Goal: Task Accomplishment & Management: Manage account settings

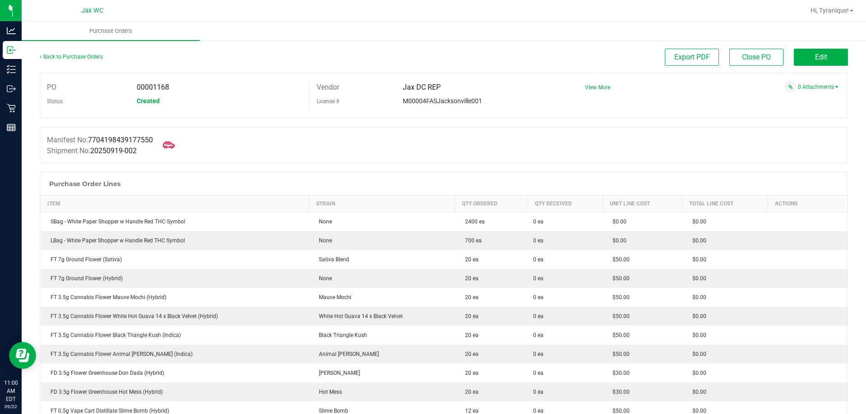
click at [170, 145] on icon at bounding box center [169, 145] width 12 height 12
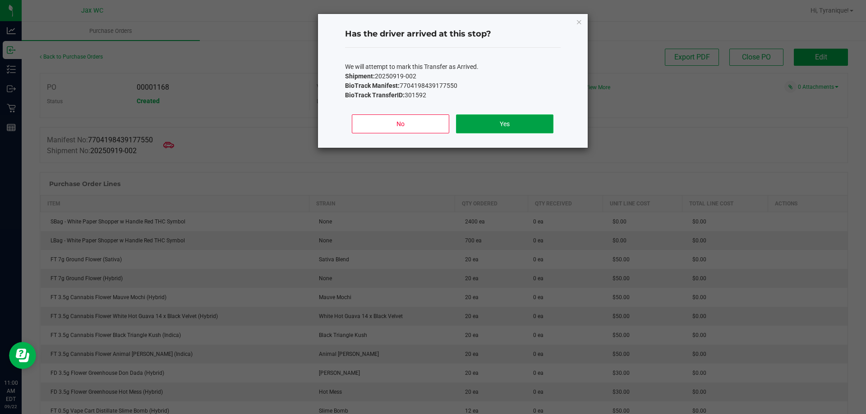
click at [538, 122] on button "Yes" at bounding box center [504, 124] width 97 height 19
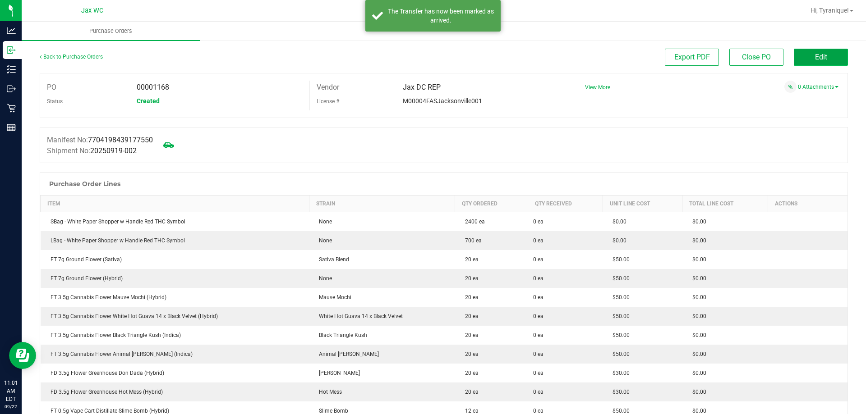
click at [793, 60] on button "Edit" at bounding box center [820, 57] width 54 height 17
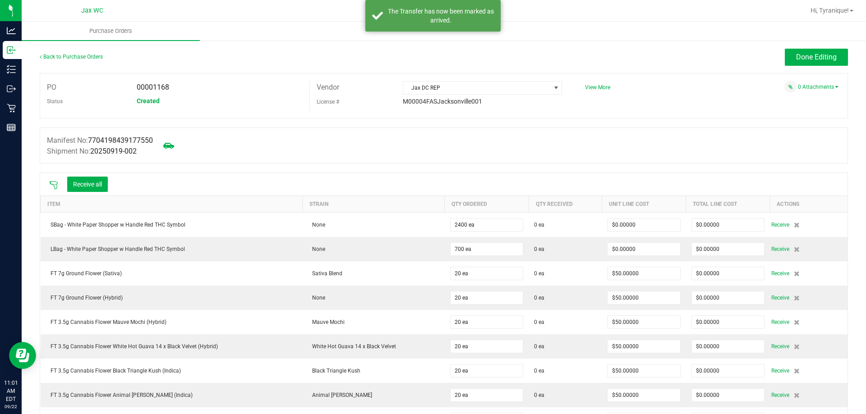
click at [55, 182] on icon at bounding box center [53, 185] width 9 height 9
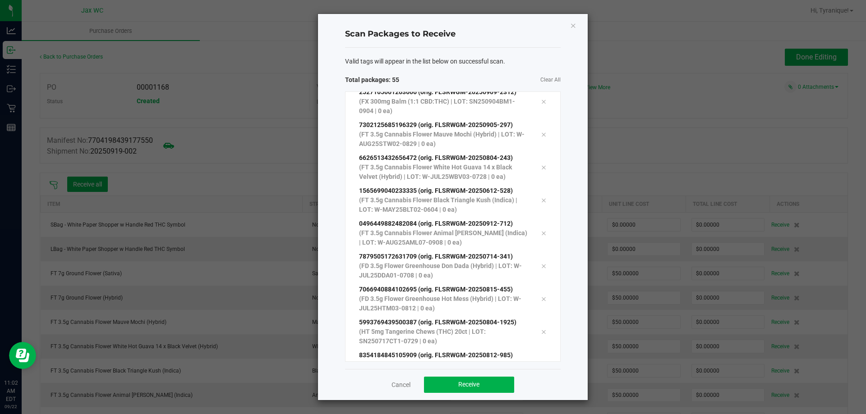
scroll to position [1563, 0]
click at [466, 381] on button "Receive" at bounding box center [469, 385] width 90 height 16
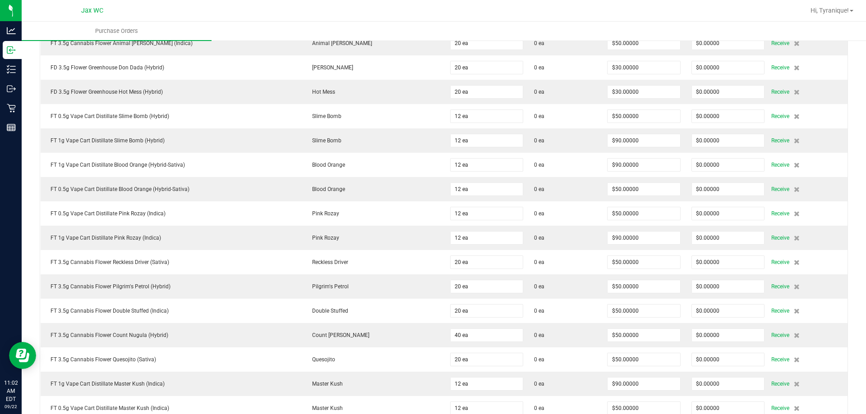
scroll to position [108, 0]
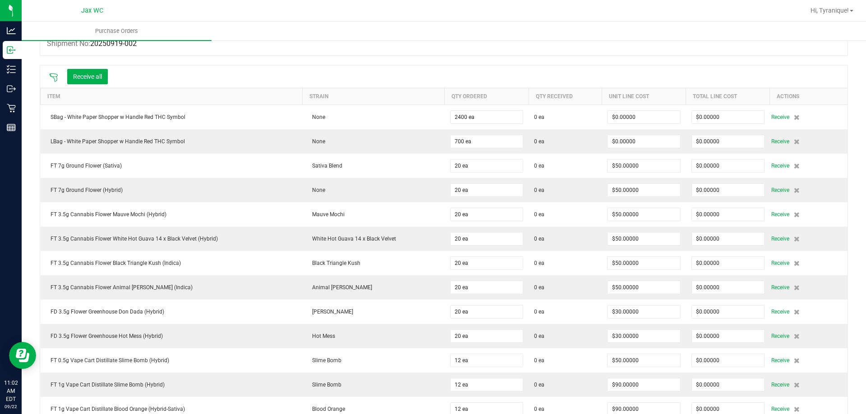
click at [53, 74] on icon at bounding box center [53, 77] width 9 height 9
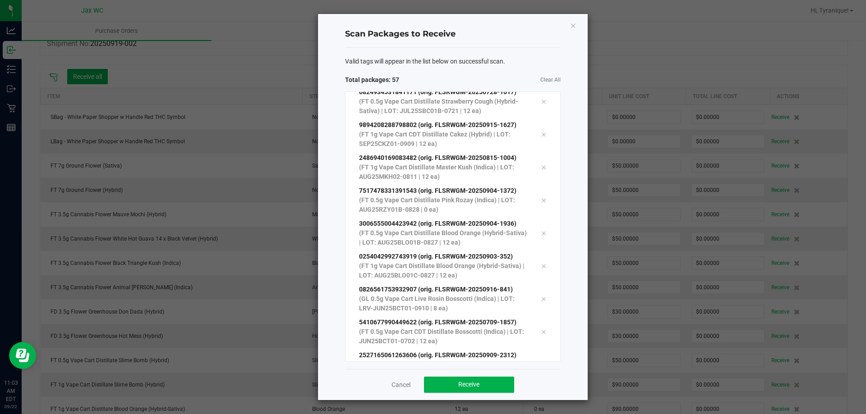
scroll to position [1596, 0]
click at [470, 392] on button "Receive" at bounding box center [469, 385] width 90 height 16
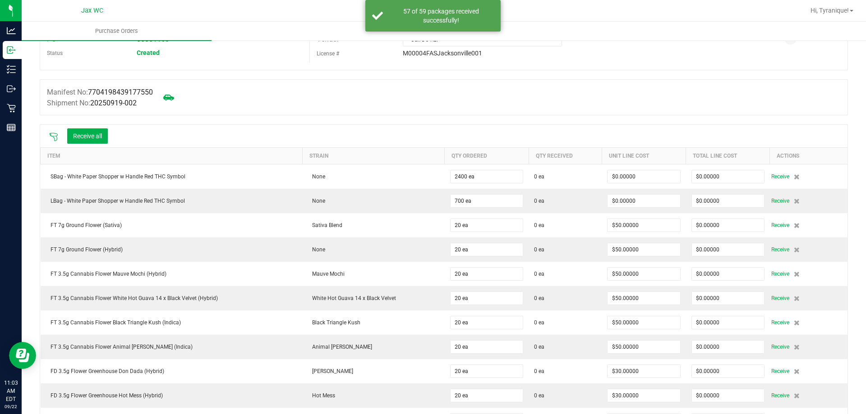
scroll to position [0, 0]
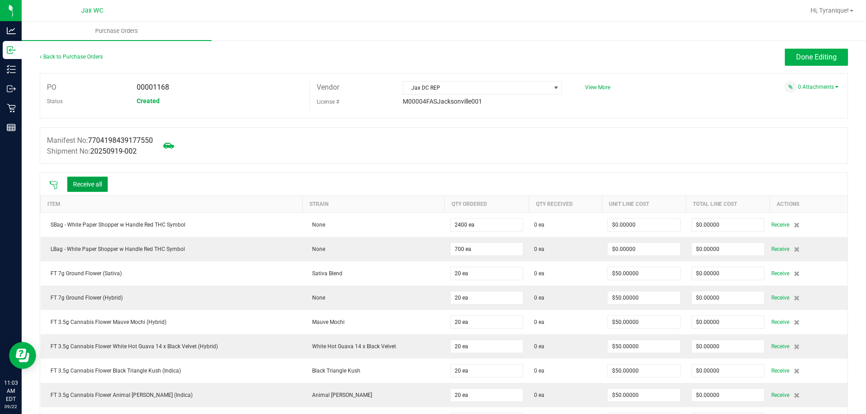
click at [103, 186] on button "Receive all" at bounding box center [87, 184] width 41 height 15
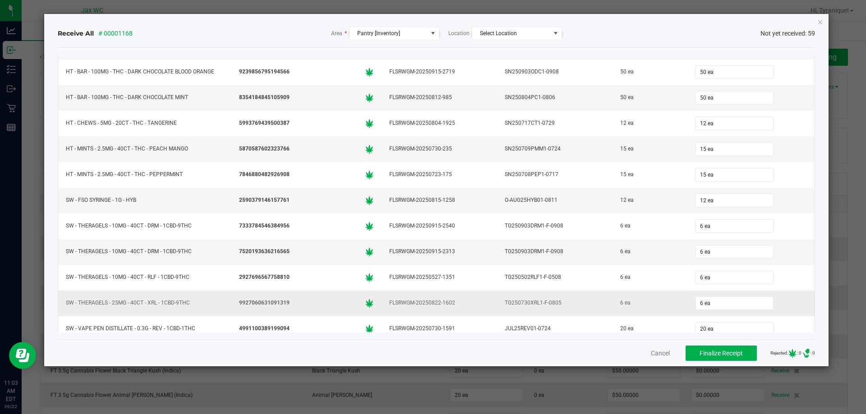
scroll to position [1259, 0]
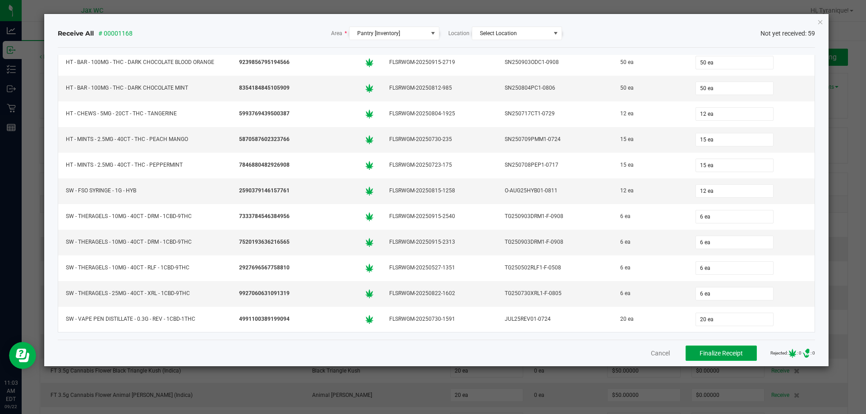
click at [694, 348] on button "Finalize Receipt" at bounding box center [720, 353] width 71 height 15
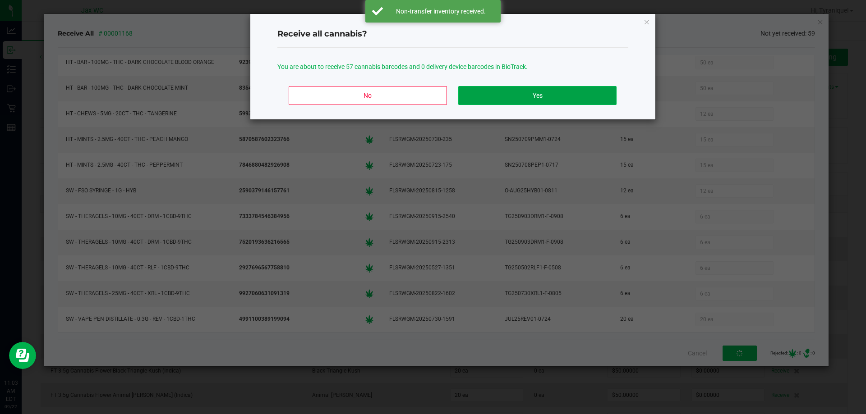
click at [509, 100] on button "Yes" at bounding box center [537, 95] width 158 height 19
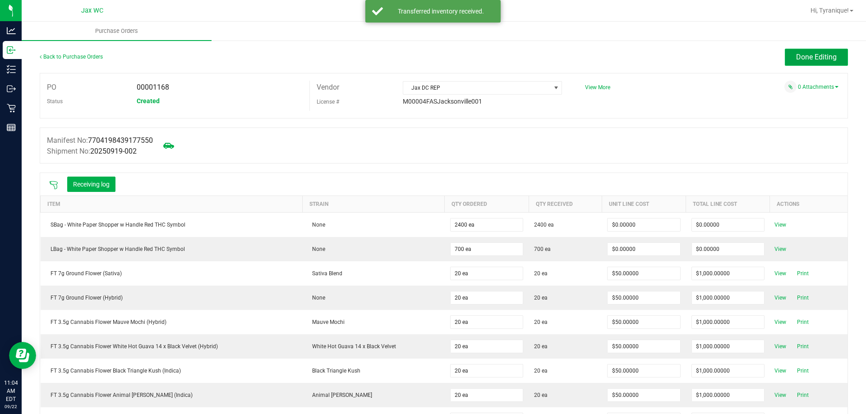
click at [812, 57] on span "Done Editing" at bounding box center [816, 57] width 41 height 9
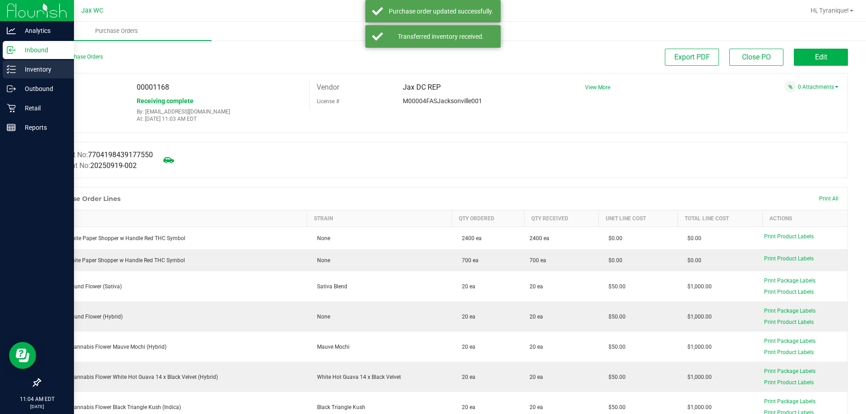
click at [4, 70] on div "Inventory" at bounding box center [38, 69] width 71 height 18
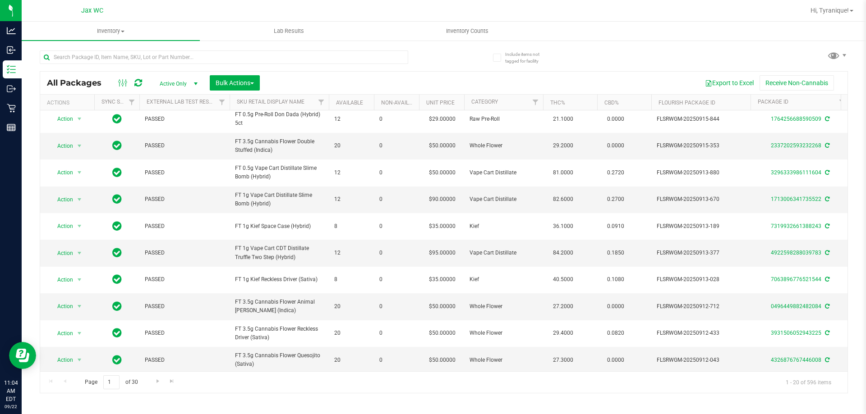
drag, startPoint x: 219, startPoint y: 364, endPoint x: 250, endPoint y: 371, distance: 31.7
click at [250, 371] on div "Action Action Adjust qty Create package Edit attributes Global inventory Locate…" at bounding box center [443, 240] width 807 height 261
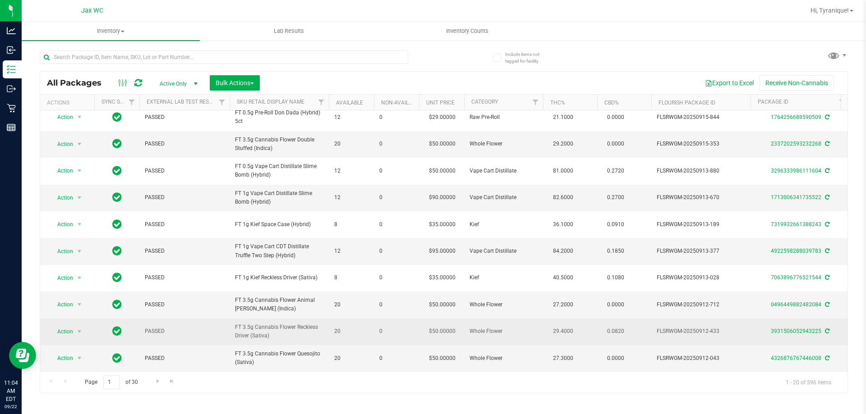
click at [277, 324] on span "FT 3.5g Cannabis Flower Reckless Driver (Sativa)" at bounding box center [279, 331] width 88 height 17
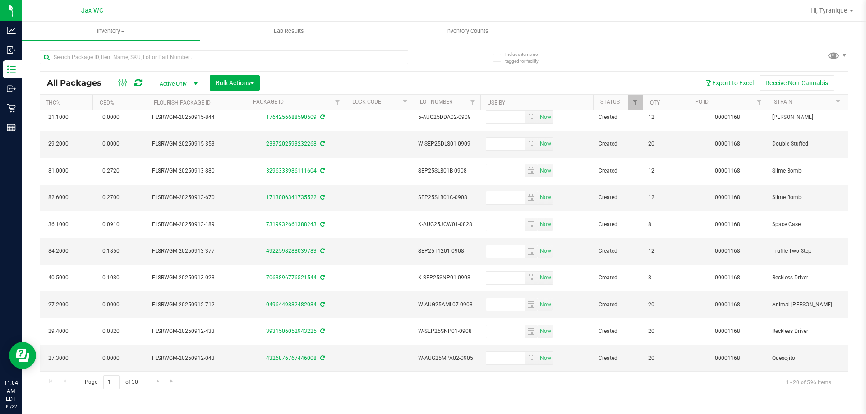
scroll to position [0, 571]
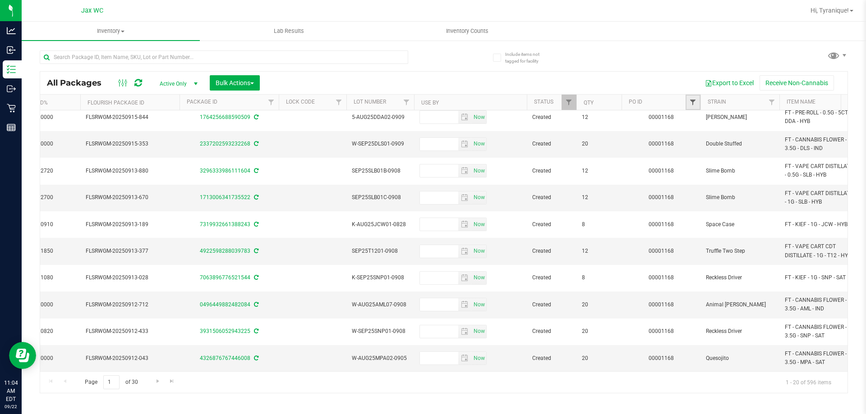
click at [694, 102] on span "Filter" at bounding box center [692, 102] width 7 height 7
type input "1168"
click at [691, 136] on button "Filter" at bounding box center [712, 146] width 43 height 20
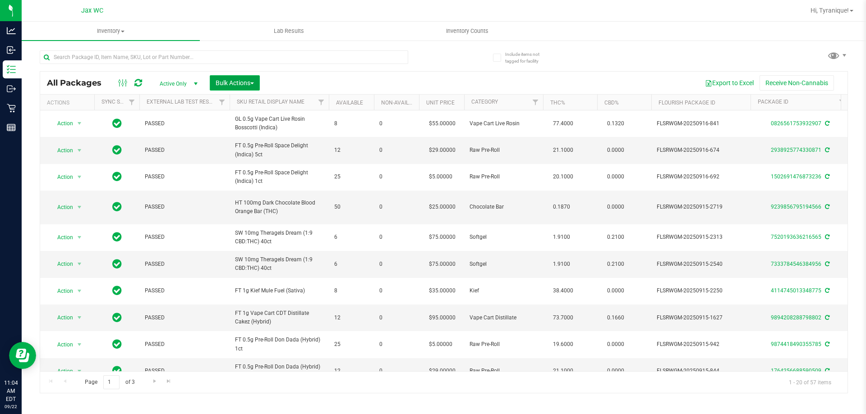
click at [223, 83] on span "Bulk Actions" at bounding box center [235, 82] width 38 height 7
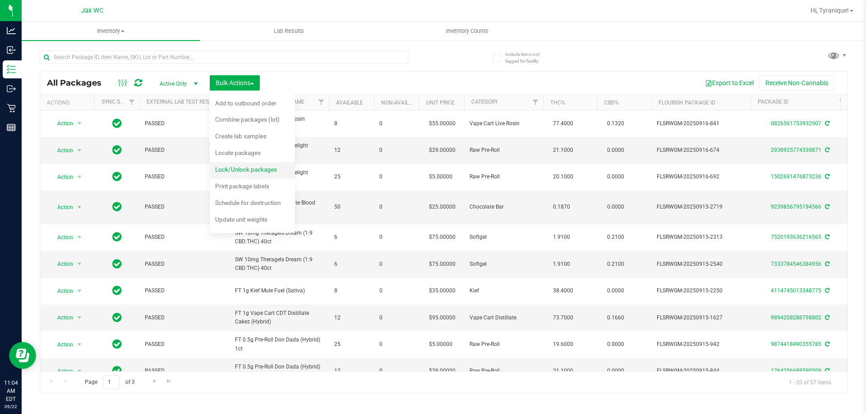
click at [250, 166] on span "Lock/Unlock packages" at bounding box center [246, 169] width 62 height 7
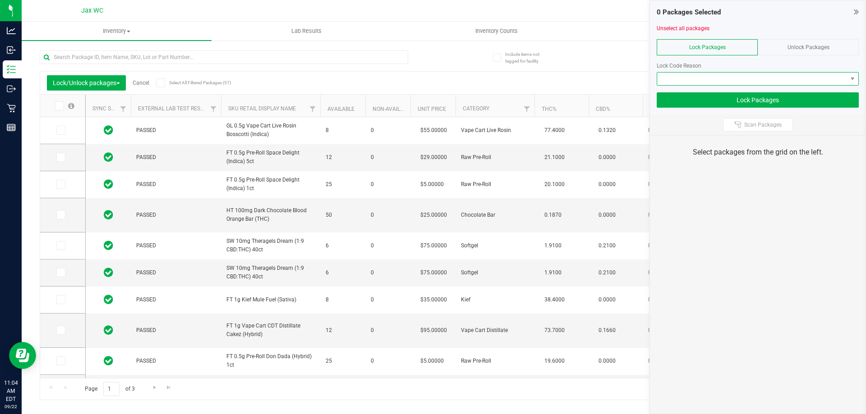
click at [670, 77] on span at bounding box center [752, 79] width 190 height 13
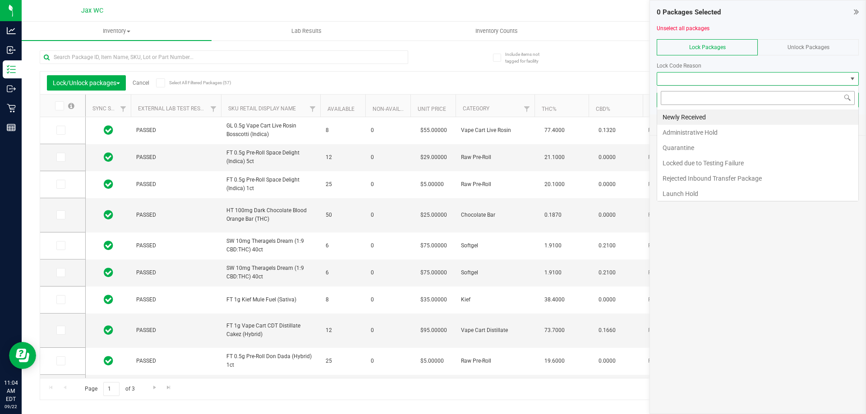
scroll to position [14, 202]
click at [697, 192] on li "Launch Hold" at bounding box center [757, 193] width 201 height 15
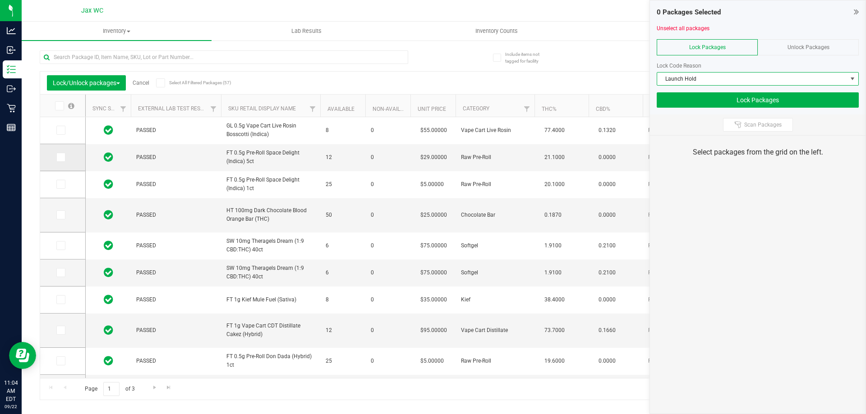
click at [55, 157] on td at bounding box center [62, 157] width 45 height 27
click at [59, 157] on icon at bounding box center [60, 157] width 6 height 0
click at [0, 0] on input "checkbox" at bounding box center [0, 0] width 0 height 0
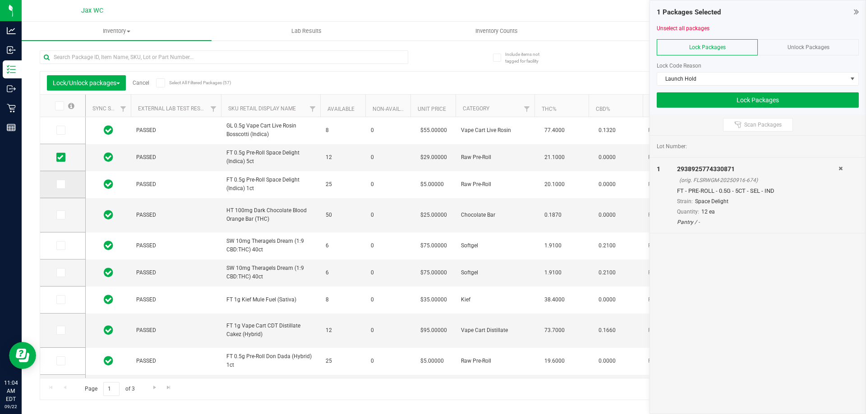
click at [60, 184] on icon at bounding box center [60, 184] width 6 height 0
click at [0, 0] on input "checkbox" at bounding box center [0, 0] width 0 height 0
click at [58, 215] on icon at bounding box center [60, 215] width 6 height 0
click at [0, 0] on input "checkbox" at bounding box center [0, 0] width 0 height 0
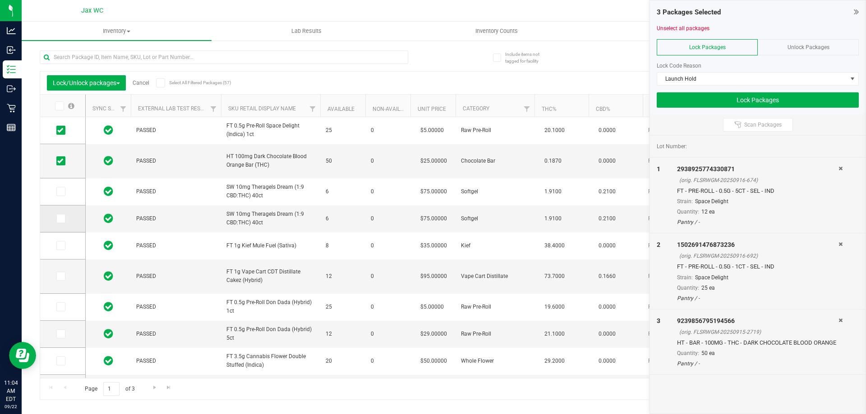
scroll to position [108, 0]
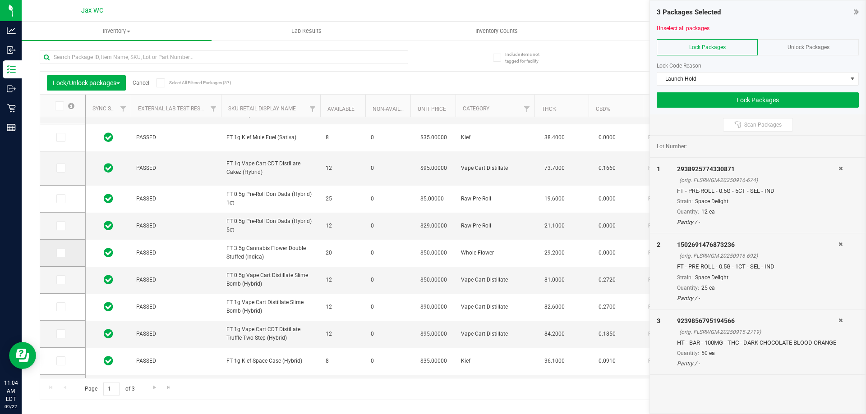
click at [61, 253] on icon at bounding box center [60, 253] width 6 height 0
click at [0, 0] on input "checkbox" at bounding box center [0, 0] width 0 height 0
click at [59, 280] on icon at bounding box center [60, 280] width 6 height 0
click at [0, 0] on input "checkbox" at bounding box center [0, 0] width 0 height 0
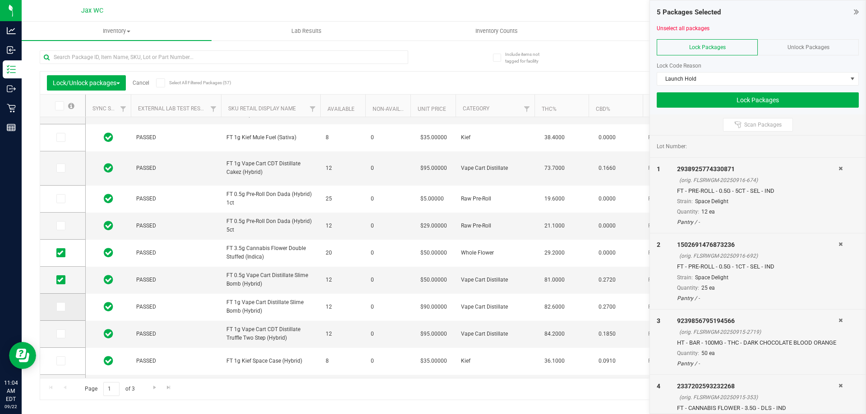
click at [63, 307] on icon at bounding box center [60, 307] width 6 height 0
click at [0, 0] on input "checkbox" at bounding box center [0, 0] width 0 height 0
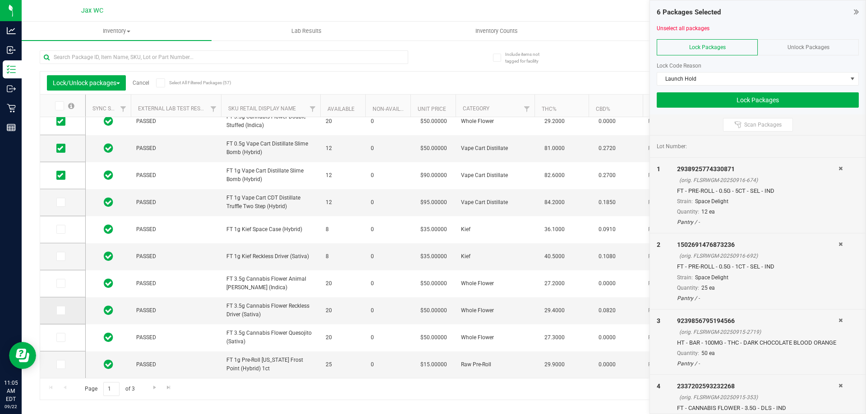
click at [62, 311] on icon at bounding box center [60, 311] width 6 height 0
click at [0, 0] on input "checkbox" at bounding box center [0, 0] width 0 height 0
click at [59, 338] on icon at bounding box center [60, 338] width 6 height 0
click at [0, 0] on input "checkbox" at bounding box center [0, 0] width 0 height 0
click at [67, 367] on label at bounding box center [62, 364] width 13 height 9
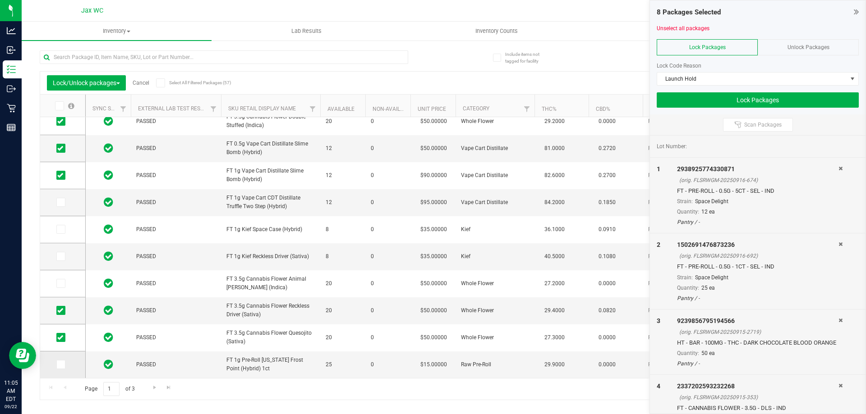
click at [0, 0] on input "checkbox" at bounding box center [0, 0] width 0 height 0
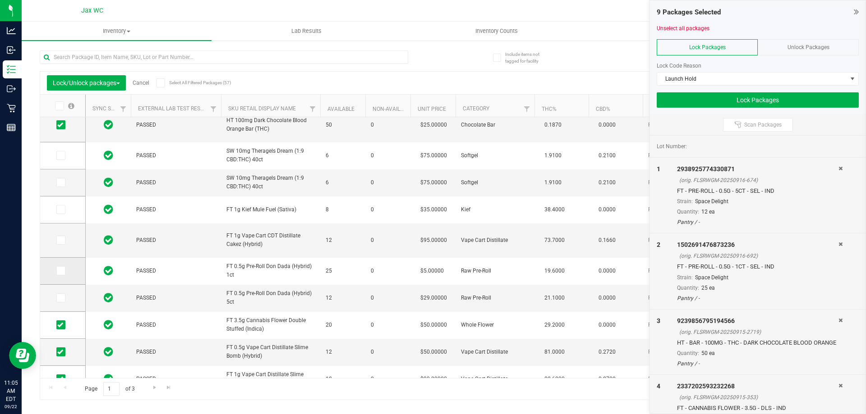
click at [61, 271] on icon at bounding box center [60, 271] width 6 height 0
click at [0, 0] on input "checkbox" at bounding box center [0, 0] width 0 height 0
click at [60, 298] on icon at bounding box center [60, 298] width 6 height 0
click at [0, 0] on input "checkbox" at bounding box center [0, 0] width 0 height 0
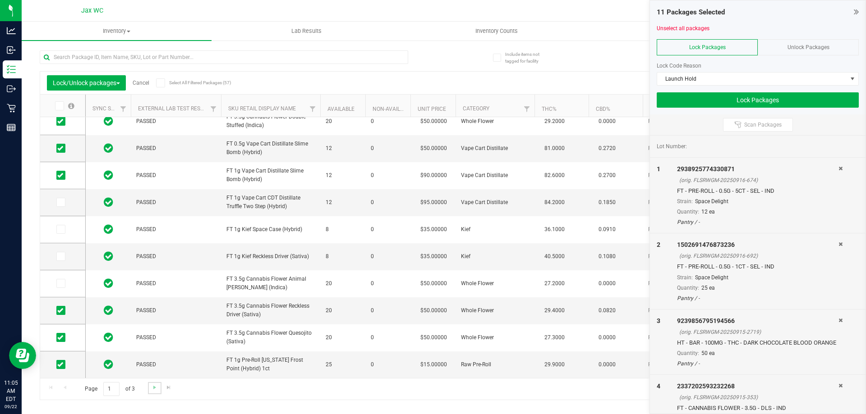
click at [153, 393] on link "Go to the next page" at bounding box center [154, 388] width 13 height 12
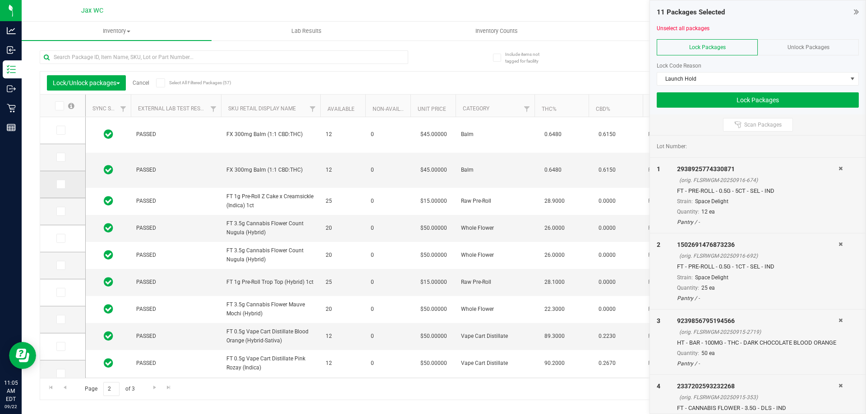
click at [60, 184] on icon at bounding box center [60, 184] width 6 height 0
click at [0, 0] on input "checkbox" at bounding box center [0, 0] width 0 height 0
click at [60, 216] on span at bounding box center [60, 211] width 9 height 9
click at [0, 0] on input "checkbox" at bounding box center [0, 0] width 0 height 0
click at [63, 238] on span at bounding box center [60, 238] width 9 height 9
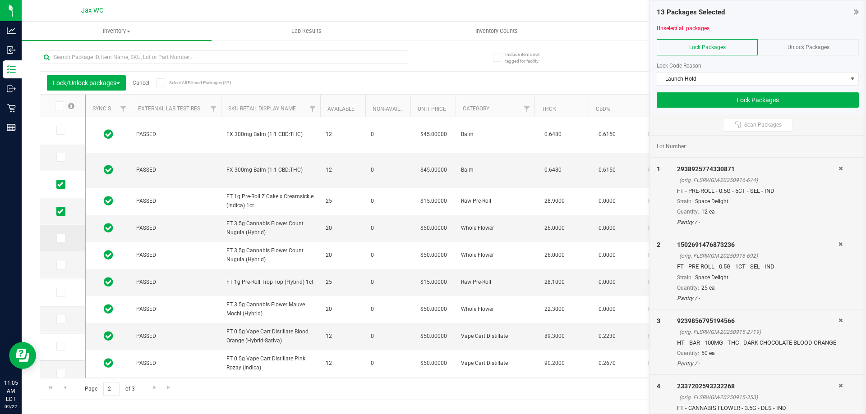
click at [0, 0] on input "checkbox" at bounding box center [0, 0] width 0 height 0
click at [62, 266] on icon at bounding box center [60, 266] width 6 height 0
click at [0, 0] on input "checkbox" at bounding box center [0, 0] width 0 height 0
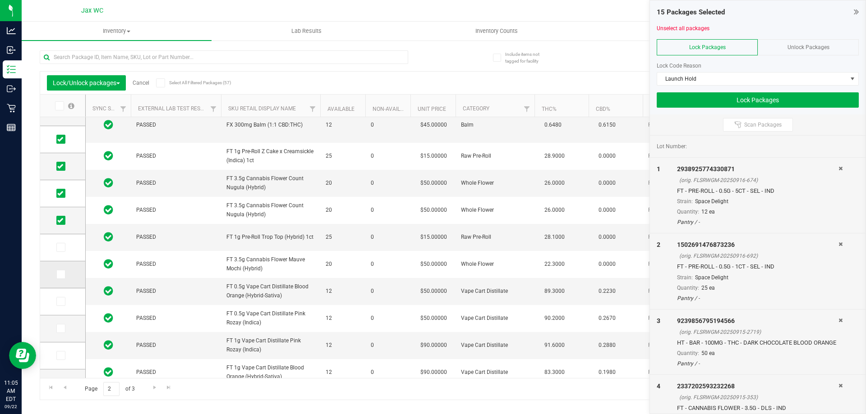
click at [59, 275] on icon at bounding box center [60, 275] width 6 height 0
click at [0, 0] on input "checkbox" at bounding box center [0, 0] width 0 height 0
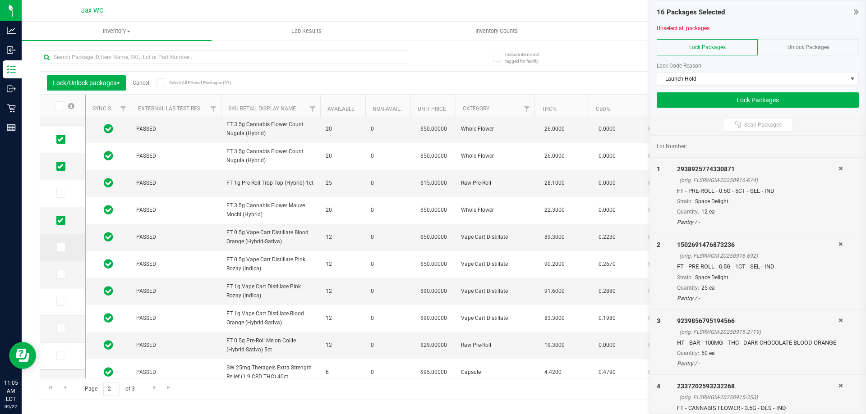
click at [60, 248] on icon at bounding box center [60, 248] width 6 height 0
click at [0, 0] on input "checkbox" at bounding box center [0, 0] width 0 height 0
click at [57, 275] on icon at bounding box center [60, 275] width 6 height 0
click at [0, 0] on input "checkbox" at bounding box center [0, 0] width 0 height 0
click at [59, 306] on span at bounding box center [60, 301] width 9 height 9
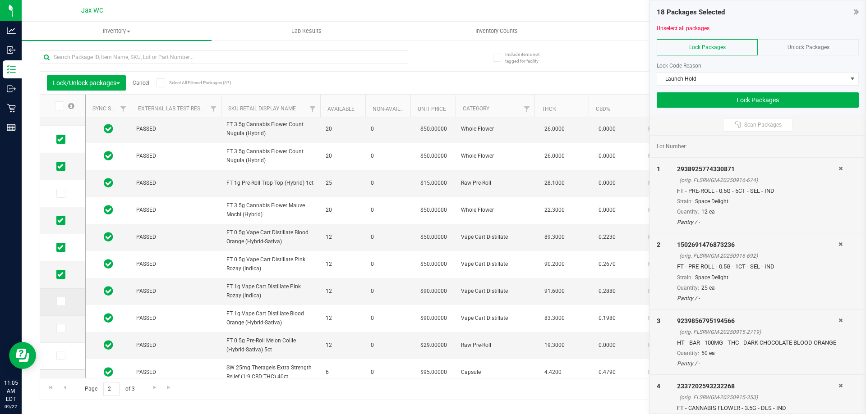
click at [0, 0] on input "checkbox" at bounding box center [0, 0] width 0 height 0
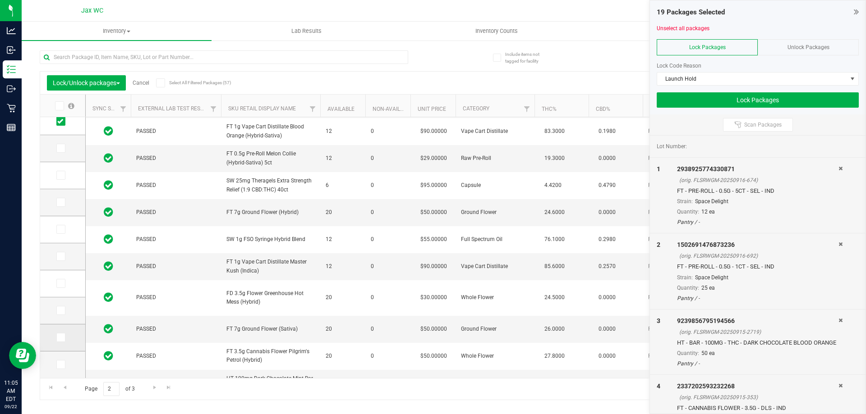
click at [63, 338] on icon at bounding box center [60, 338] width 6 height 0
click at [0, 0] on input "checkbox" at bounding box center [0, 0] width 0 height 0
click at [152, 388] on span "Go to the next page" at bounding box center [154, 387] width 7 height 7
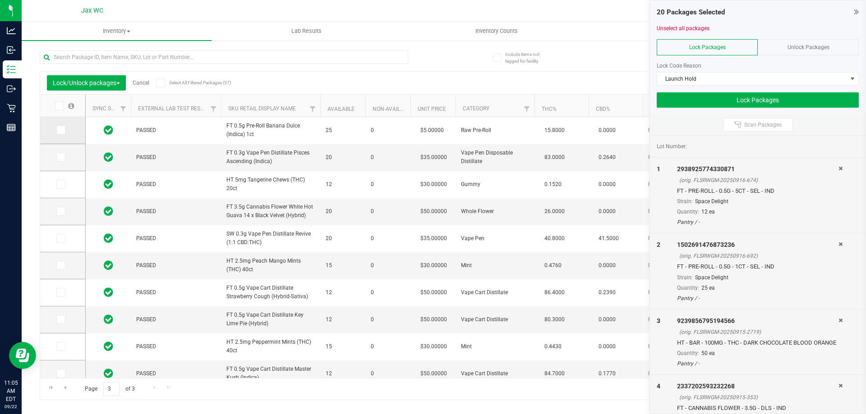
click at [64, 130] on span at bounding box center [60, 130] width 9 height 9
click at [0, 0] on input "checkbox" at bounding box center [0, 0] width 0 height 0
click at [179, 58] on input "text" at bounding box center [224, 57] width 368 height 14
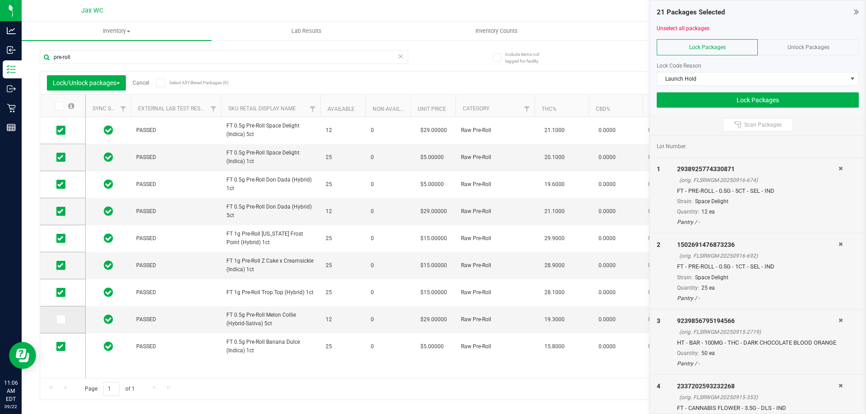
click at [56, 322] on span at bounding box center [60, 319] width 9 height 9
click at [0, 0] on input "checkbox" at bounding box center [0, 0] width 0 height 0
click at [393, 57] on input "pre-roll" at bounding box center [224, 57] width 368 height 14
click at [390, 57] on input "pre-roll" at bounding box center [224, 57] width 368 height 14
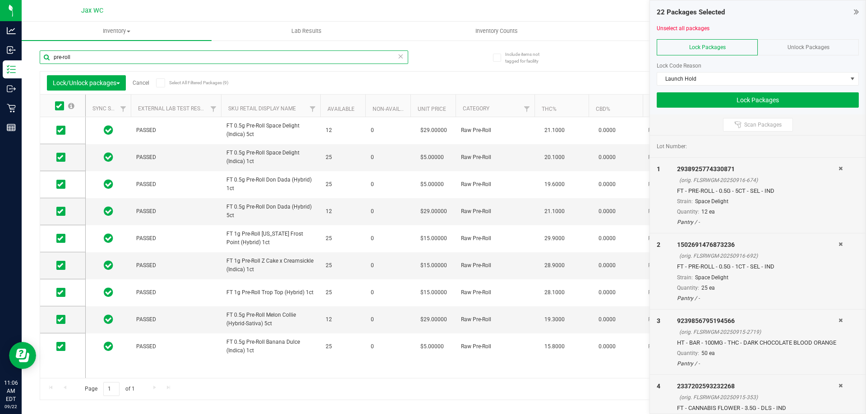
click at [390, 57] on input "pre-roll" at bounding box center [224, 57] width 368 height 14
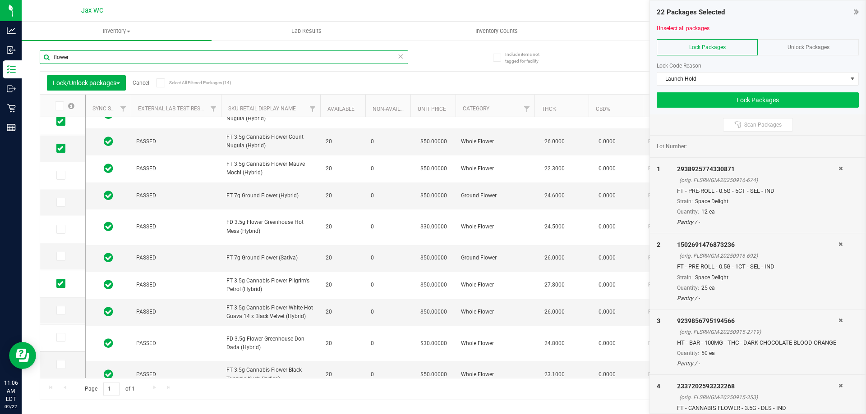
type input "flower"
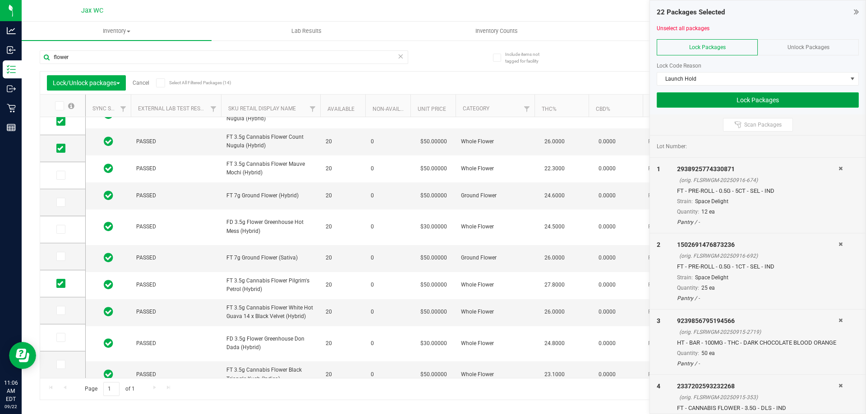
click at [764, 100] on button "Lock Packages" at bounding box center [757, 99] width 202 height 15
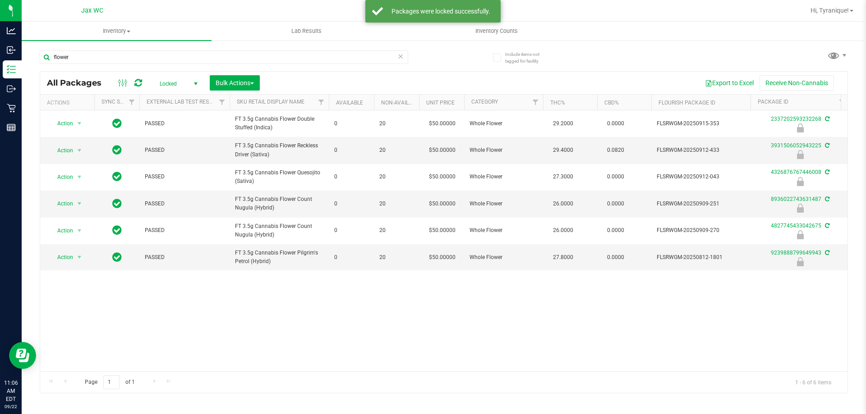
click at [399, 59] on icon at bounding box center [400, 55] width 6 height 11
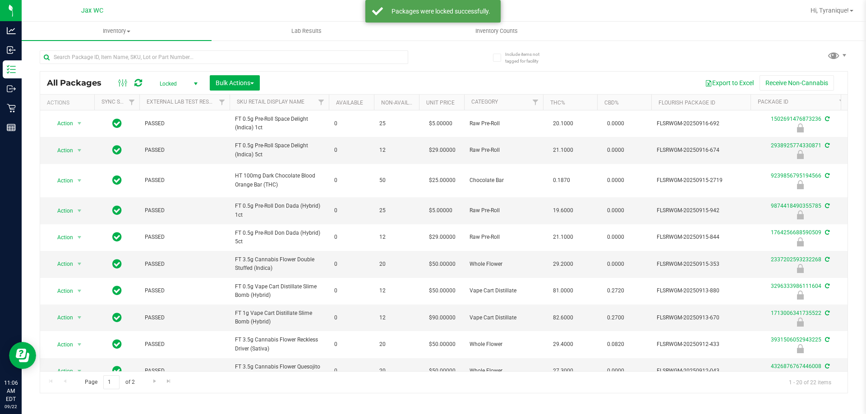
click at [193, 81] on span "select" at bounding box center [195, 83] width 7 height 7
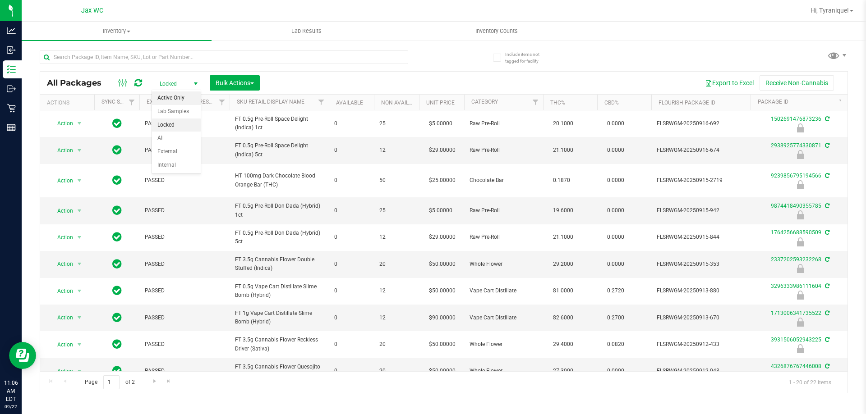
click at [181, 98] on li "Active Only" at bounding box center [176, 99] width 49 height 14
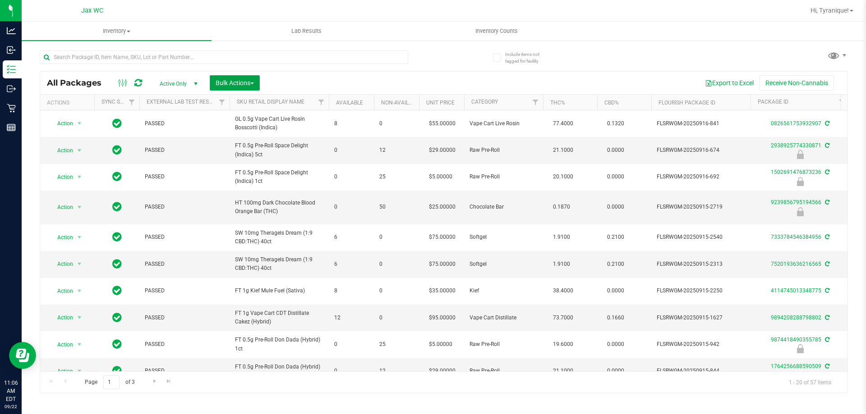
click at [237, 83] on span "Bulk Actions" at bounding box center [235, 82] width 38 height 7
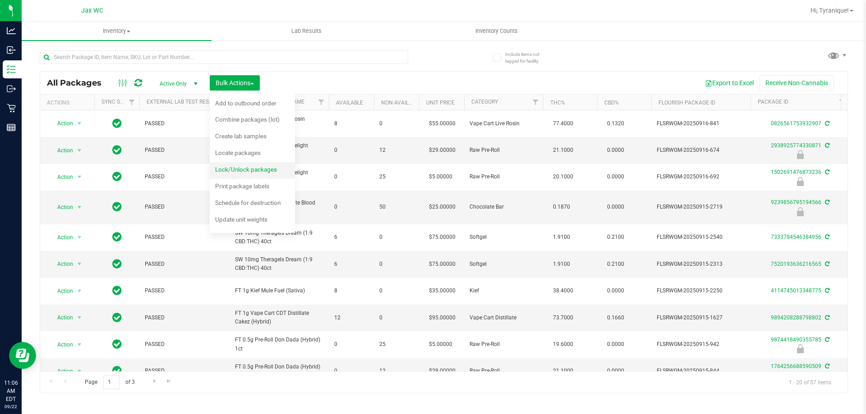
click at [249, 168] on span "Lock/Unlock packages" at bounding box center [246, 169] width 62 height 7
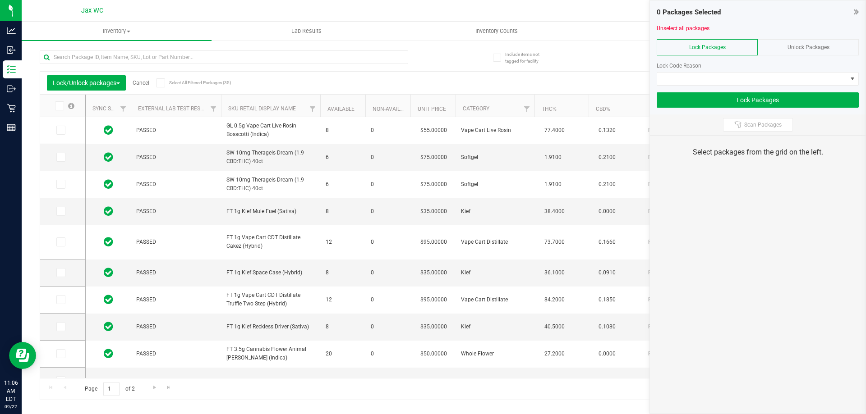
click at [58, 106] on icon at bounding box center [59, 106] width 6 height 0
click at [0, 0] on input "checkbox" at bounding box center [0, 0] width 0 height 0
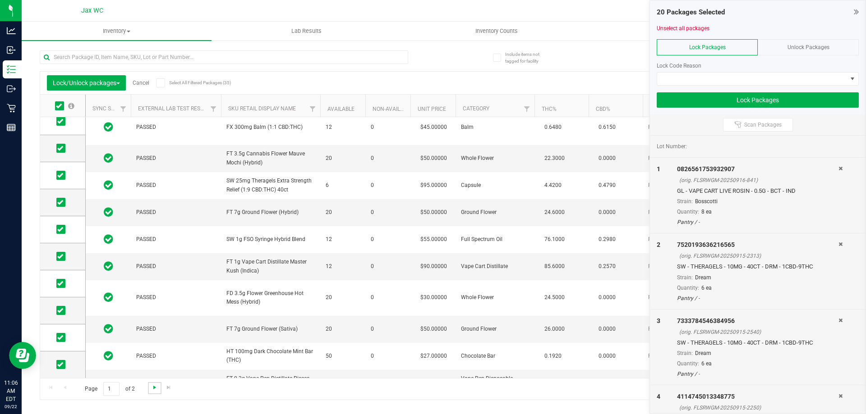
click at [152, 391] on span "Go to the next page" at bounding box center [154, 387] width 7 height 7
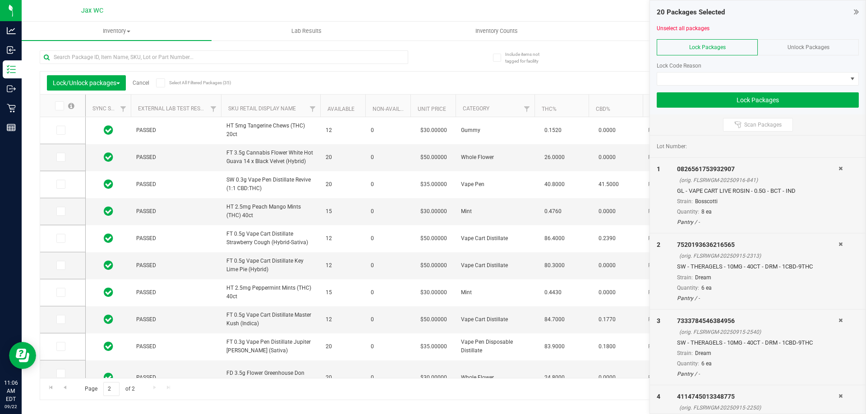
click at [60, 106] on icon at bounding box center [59, 106] width 6 height 0
click at [0, 0] on input "checkbox" at bounding box center [0, 0] width 0 height 0
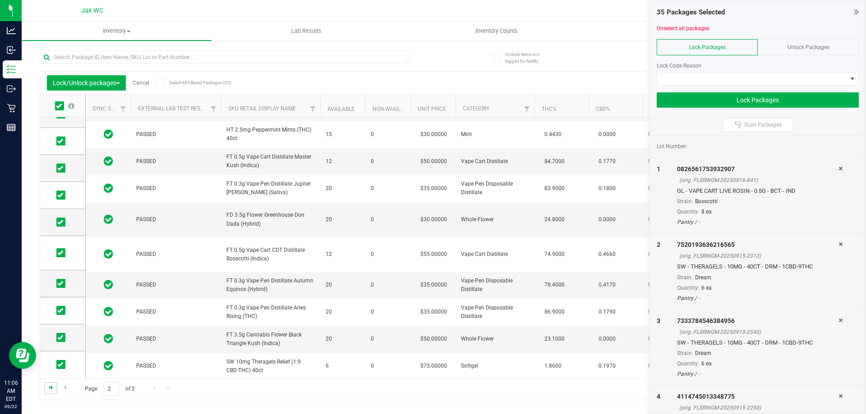
click at [50, 388] on span "Go to the first page" at bounding box center [50, 387] width 7 height 7
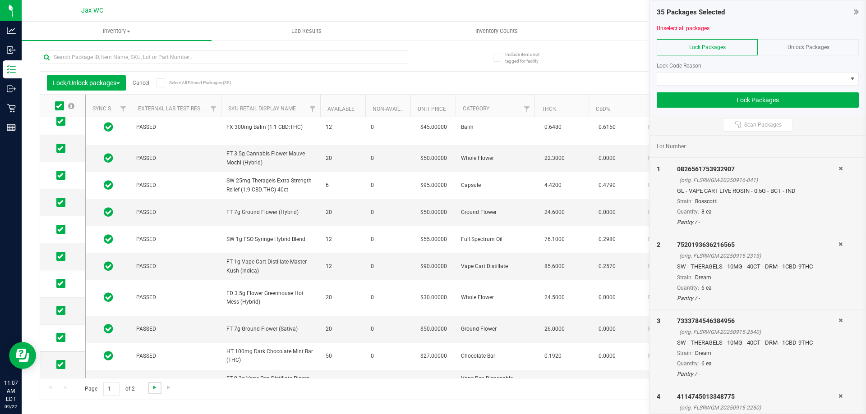
click at [152, 386] on span "Go to the next page" at bounding box center [154, 387] width 7 height 7
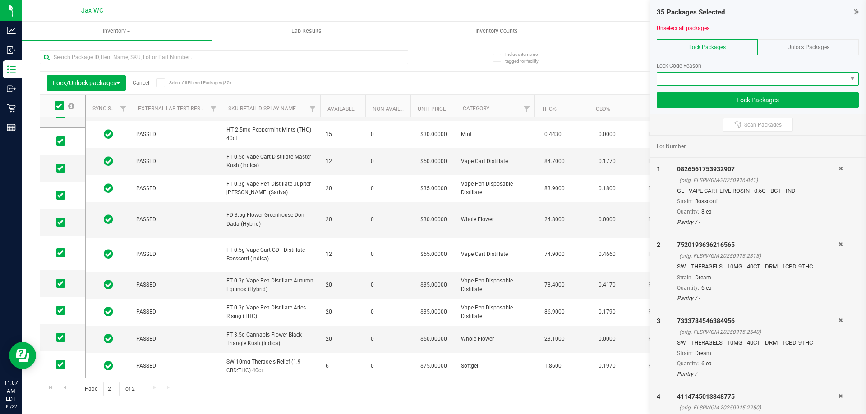
click at [743, 83] on span at bounding box center [752, 79] width 190 height 13
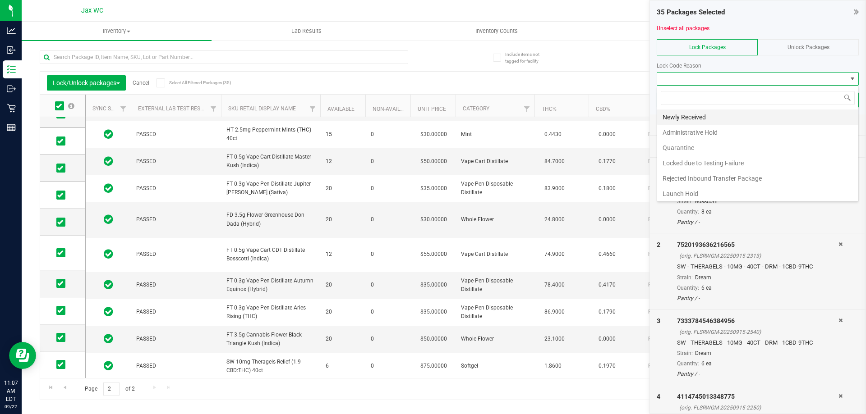
click at [701, 118] on li "Newly Received" at bounding box center [757, 117] width 201 height 15
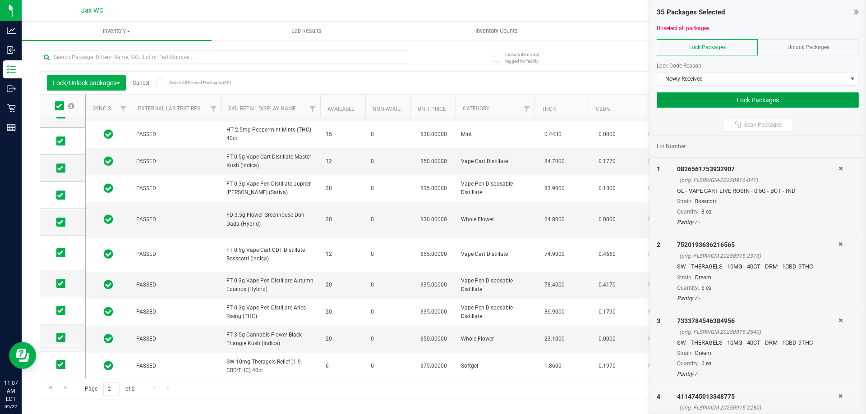
click at [732, 101] on button "Lock Packages" at bounding box center [757, 99] width 202 height 15
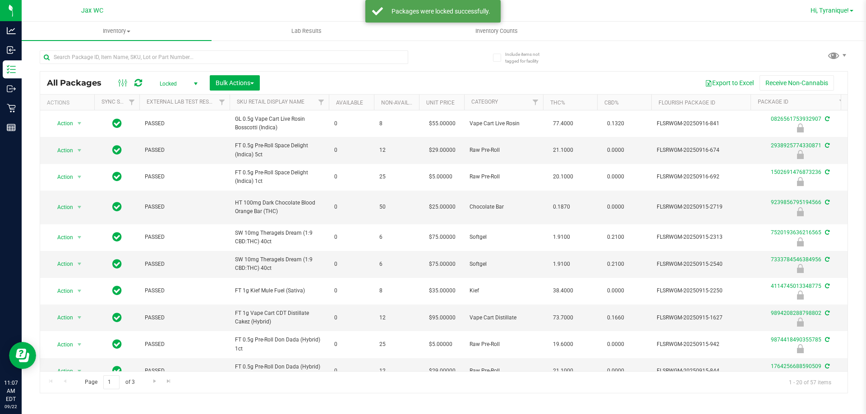
click at [844, 8] on span "Hi, Tyranique!" at bounding box center [829, 10] width 38 height 7
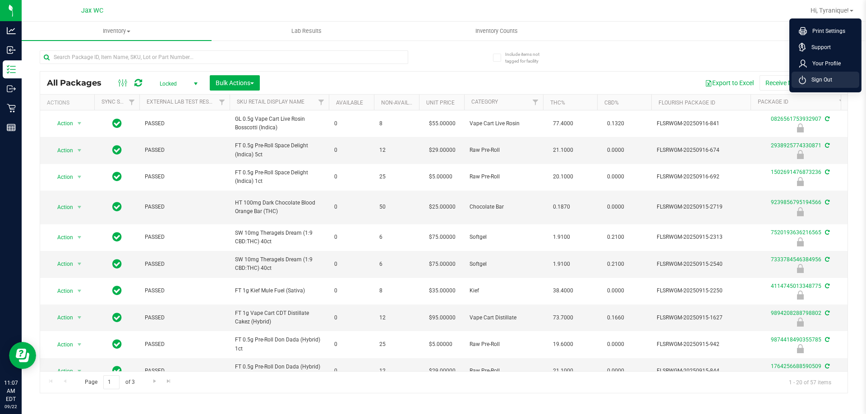
click at [832, 79] on li "Sign Out" at bounding box center [825, 80] width 68 height 16
